Goal: Task Accomplishment & Management: Manage account settings

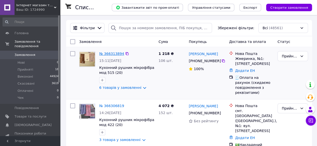
click at [103, 54] on link "№ 366313894" at bounding box center [111, 54] width 25 height 4
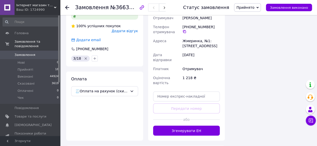
scroll to position [350, 0]
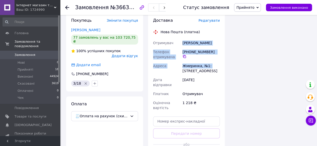
drag, startPoint x: 181, startPoint y: 38, endPoint x: 208, endPoint y: 63, distance: 37.0
click at [208, 63] on div "Отримувач [PERSON_NAME] Телефон отримувача [PHONE_NUMBER]   Адреса Жмеринка, №1…" at bounding box center [186, 76] width 69 height 74
copy div "[PERSON_NAME] Телефон отримувача [PHONE_NUMBER]   [PERSON_NAME], №1:"
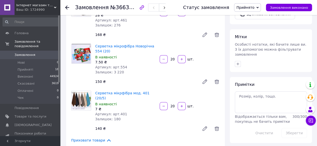
scroll to position [125, 0]
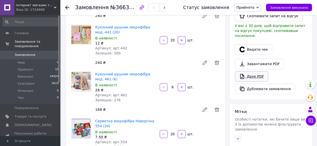
click at [254, 71] on link "Друк PDF" at bounding box center [251, 76] width 33 height 11
click at [166, 8] on button "button" at bounding box center [164, 8] width 11 height 8
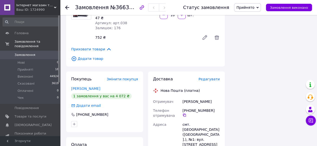
scroll to position [200, 0]
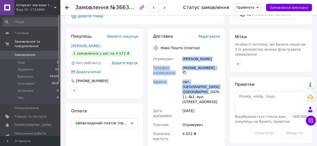
drag, startPoint x: 183, startPoint y: 57, endPoint x: 218, endPoint y: 86, distance: 45.5
click at [218, 86] on div "Отримувач [PERSON_NAME] Телефон отримувача [PHONE_NUMBER]   [GEOGRAPHIC_DATA] с…" at bounding box center [186, 99] width 69 height 89
copy div "[PERSON_NAME] Телефон отримувача [PHONE_NUMBER]   [GEOGRAPHIC_DATA] смт. [GEOGR…"
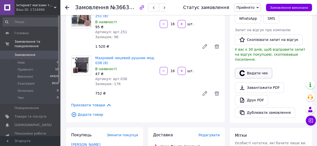
scroll to position [100, 0]
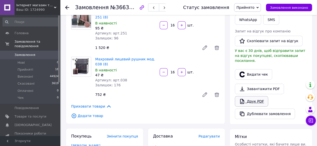
click at [260, 96] on link "Друк PDF" at bounding box center [251, 101] width 33 height 11
click at [166, 6] on span "button" at bounding box center [164, 8] width 3 height 4
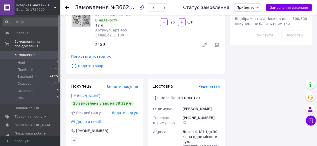
scroll to position [325, 0]
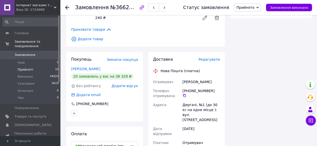
click at [29, 66] on li "Прийняті 18" at bounding box center [31, 69] width 62 height 7
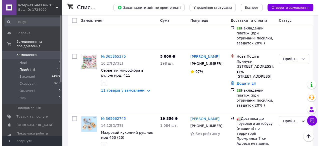
scroll to position [976, 0]
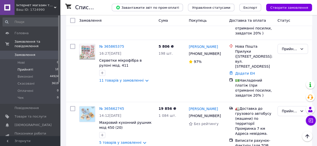
click at [287, 89] on li "Скасовано" at bounding box center [292, 90] width 30 height 9
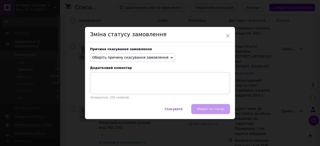
click at [144, 57] on span "Оберіть причину скасування замовлення" at bounding box center [130, 58] width 76 height 4
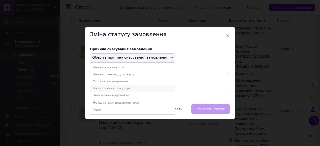
click at [110, 87] on li "На прохання покупця" at bounding box center [132, 88] width 85 height 7
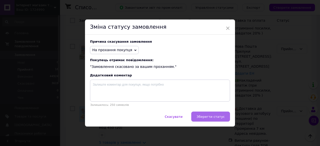
click at [211, 116] on span "Зберегти статус" at bounding box center [211, 117] width 28 height 4
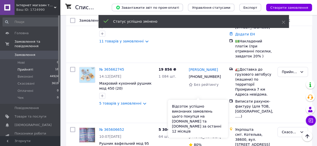
scroll to position [1008, 0]
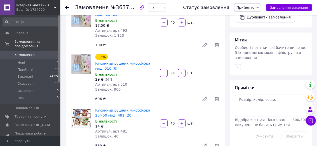
scroll to position [119, 0]
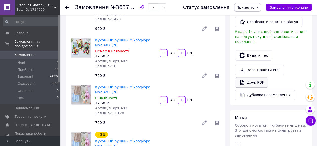
click at [252, 77] on link "Друк PDF" at bounding box center [251, 82] width 33 height 11
click at [26, 66] on li "Прийняті 18" at bounding box center [31, 69] width 62 height 7
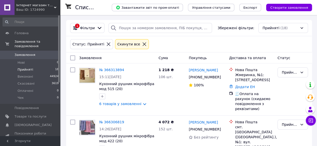
drag, startPoint x: 29, startPoint y: 64, endPoint x: 40, endPoint y: 63, distance: 10.5
click at [33, 66] on li "Прийняті 18" at bounding box center [31, 69] width 62 height 7
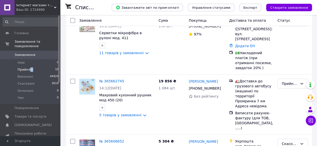
scroll to position [1008, 0]
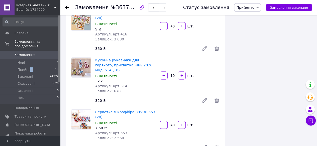
scroll to position [419, 0]
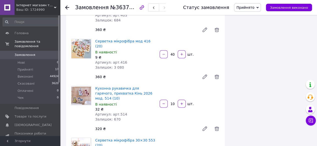
click at [172, 102] on input "10" at bounding box center [172, 104] width 8 height 4
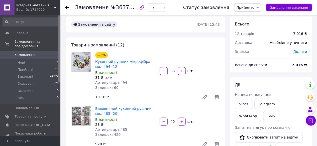
scroll to position [79, 0]
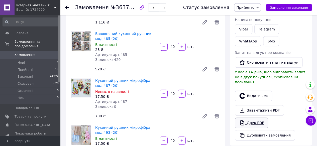
type input "20"
click at [259, 118] on link "Друк PDF" at bounding box center [251, 123] width 33 height 11
drag, startPoint x: 24, startPoint y: 62, endPoint x: 22, endPoint y: 58, distance: 4.5
click at [24, 66] on li "Прийняті 17" at bounding box center [31, 69] width 62 height 7
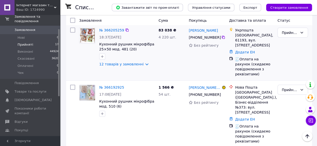
scroll to position [526, 0]
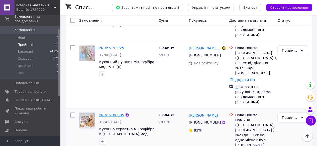
click at [116, 113] on link "№ 366188935" at bounding box center [111, 115] width 25 height 4
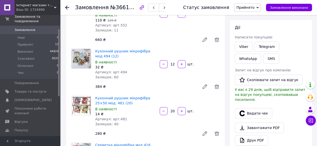
scroll to position [20, 0]
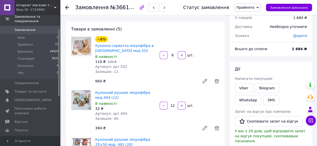
click at [173, 55] on input "6" at bounding box center [172, 56] width 8 height 4
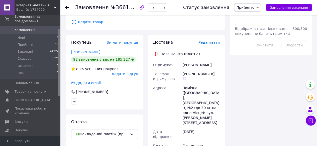
scroll to position [295, 0]
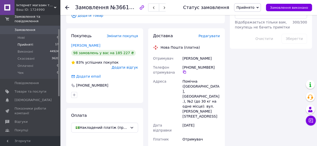
type input "12"
drag, startPoint x: 24, startPoint y: 38, endPoint x: 33, endPoint y: 35, distance: 10.0
click at [24, 43] on span "Прийняті" at bounding box center [26, 45] width 16 height 5
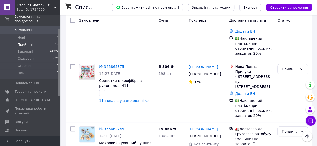
scroll to position [958, 0]
